Goal: Entertainment & Leisure: Consume media (video, audio)

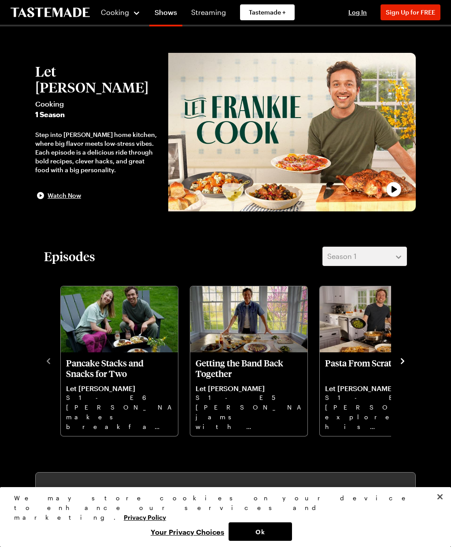
click at [401, 362] on icon "navigate to next item" at bounding box center [402, 361] width 9 height 9
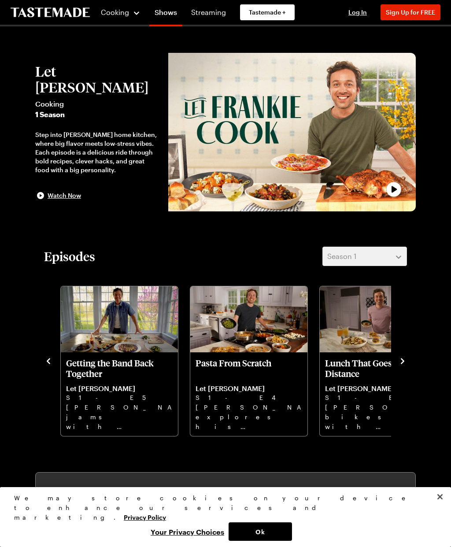
click at [405, 357] on icon "navigate to next item" at bounding box center [402, 361] width 9 height 9
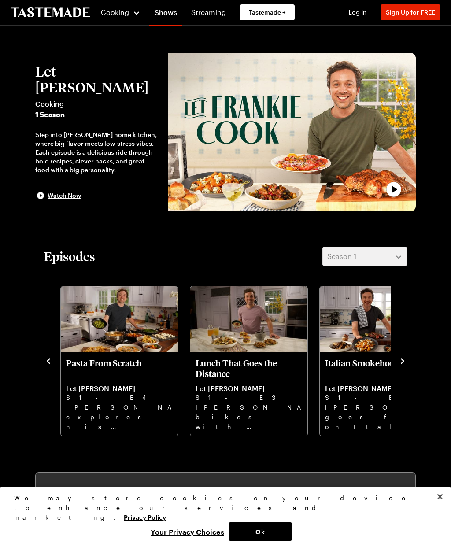
click at [399, 358] on icon "navigate to next item" at bounding box center [402, 361] width 9 height 9
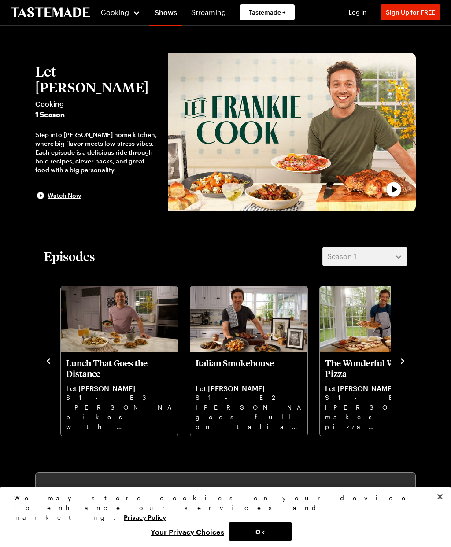
click at [245, 388] on p "Let [PERSON_NAME]" at bounding box center [249, 388] width 107 height 9
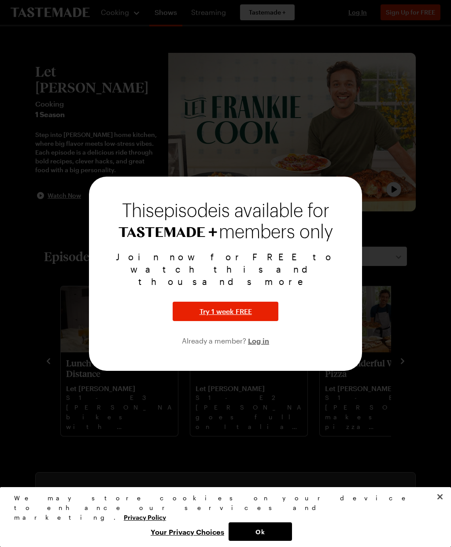
click at [263, 530] on button "Ok" at bounding box center [260, 531] width 63 height 18
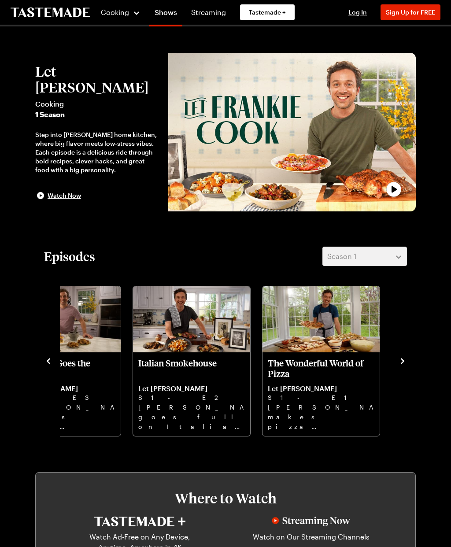
click at [274, 405] on div at bounding box center [225, 273] width 451 height 547
click at [173, 412] on p "[PERSON_NAME] goes full on Italian steakhouse with Treviso salad, ice cold mart…" at bounding box center [191, 417] width 107 height 28
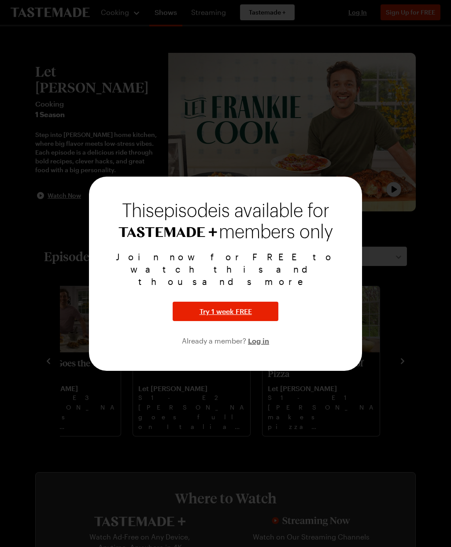
click at [421, 393] on div at bounding box center [225, 273] width 451 height 547
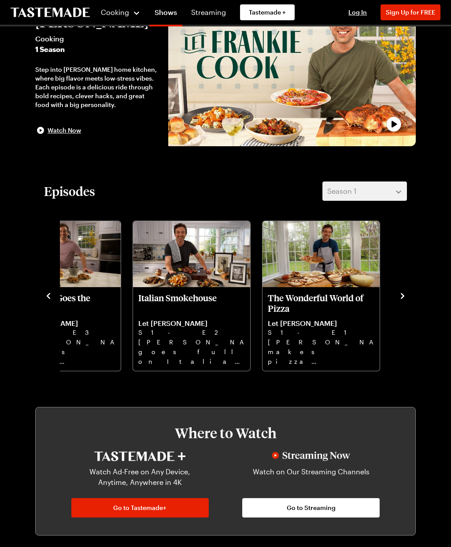
scroll to position [65, 0]
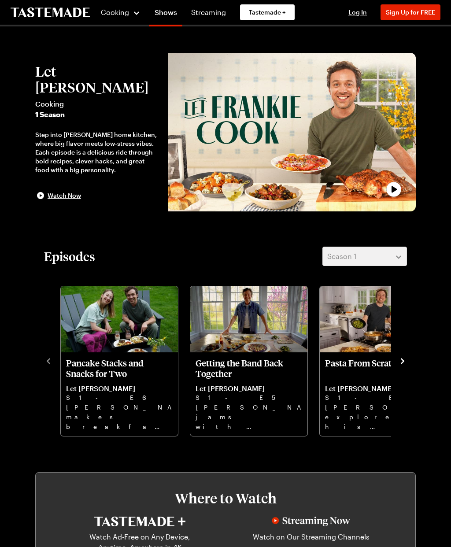
click at [280, 403] on p "[PERSON_NAME] jams with his band and makes [PERSON_NAME], Tare Eggs, Chicken Me…" at bounding box center [249, 417] width 107 height 28
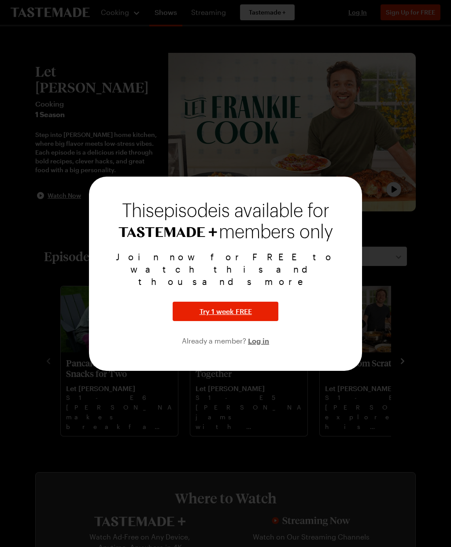
click at [439, 247] on div at bounding box center [225, 273] width 451 height 547
